Goal: Check status: Check status

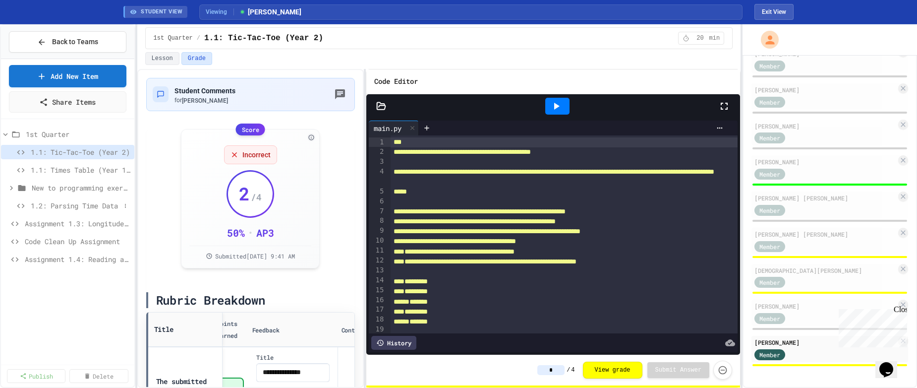
click at [72, 208] on span "1.2: Parsing Time Data" at bounding box center [76, 205] width 90 height 10
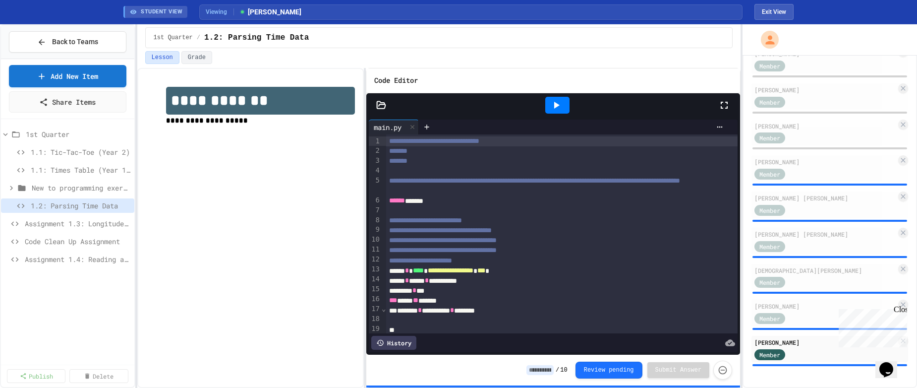
click at [555, 104] on icon at bounding box center [556, 105] width 5 height 7
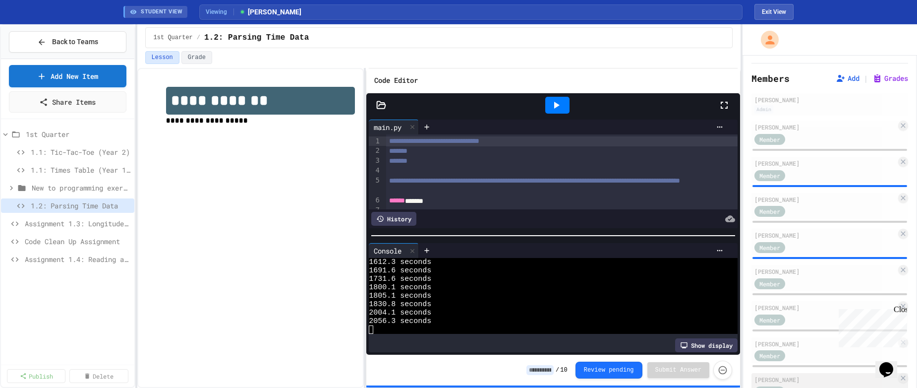
scroll to position [29, 0]
click at [783, 234] on div "[PERSON_NAME]" at bounding box center [826, 233] width 142 height 9
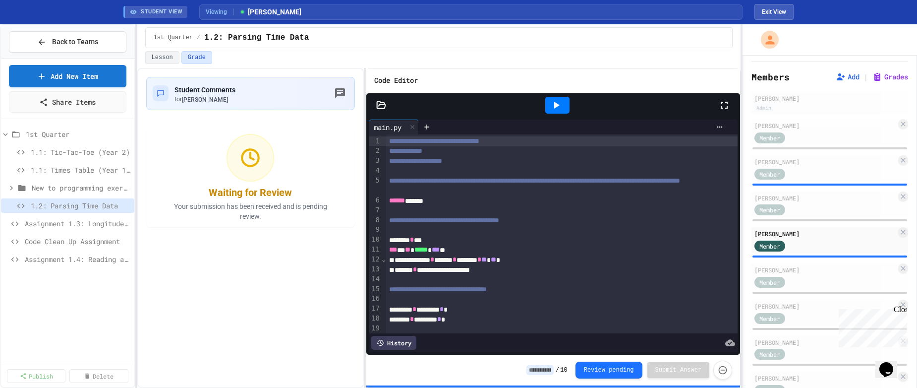
click at [554, 106] on icon at bounding box center [556, 105] width 12 height 12
